Goal: Task Accomplishment & Management: Complete application form

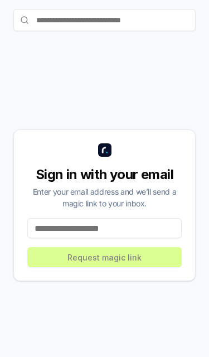
scroll to position [131, 0]
click at [92, 218] on input at bounding box center [104, 228] width 155 height 20
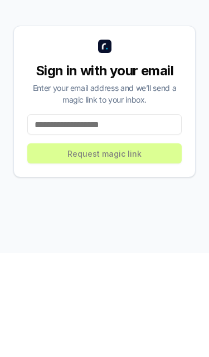
type input "*"
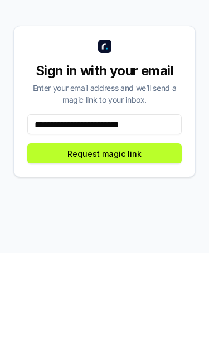
type input "**********"
click at [137, 247] on button "Request magic link" at bounding box center [104, 257] width 155 height 20
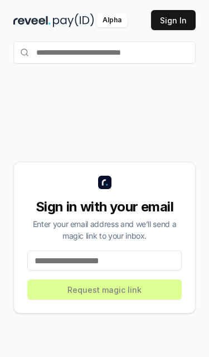
scroll to position [3, 0]
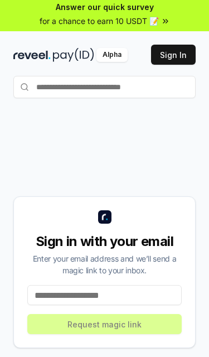
click at [132, 88] on input "text" at bounding box center [104, 87] width 183 height 22
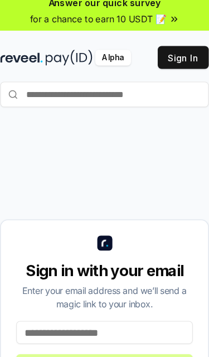
click at [158, 47] on button "Sign In" at bounding box center [173, 55] width 45 height 20
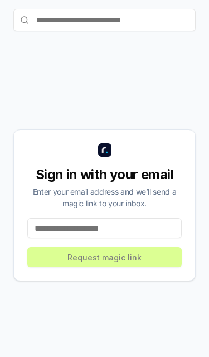
scroll to position [131, 0]
click at [97, 220] on input at bounding box center [104, 228] width 155 height 20
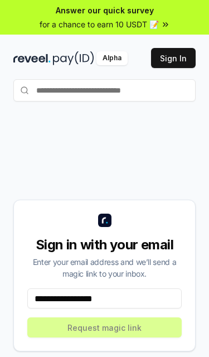
scroll to position [0, 0]
type input "**********"
click at [176, 55] on button "Sign In" at bounding box center [173, 58] width 45 height 20
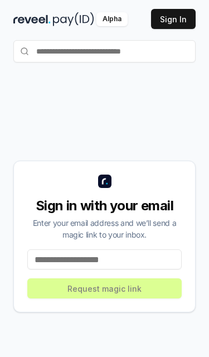
scroll to position [34, 0]
